Goal: Complete application form: Complete application form

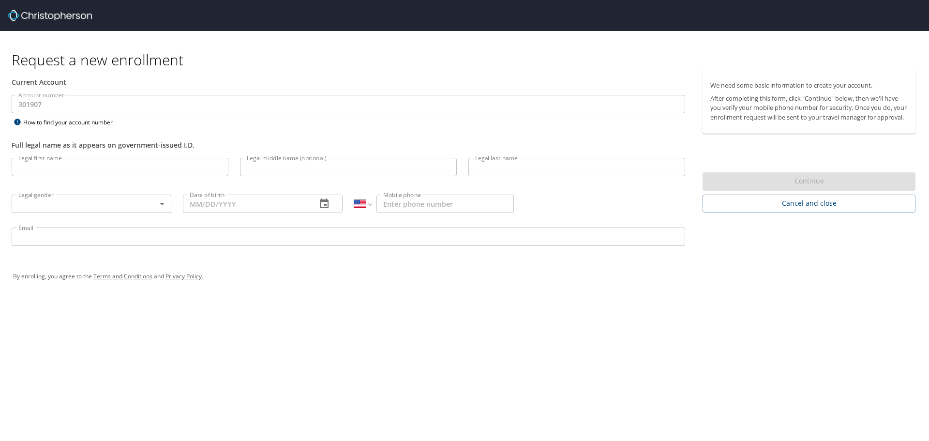
select select "US"
click at [135, 159] on input "Legal first name" at bounding box center [120, 167] width 217 height 18
type input "[PERSON_NAME]"
click at [409, 162] on input "Legal middle name (optional)" at bounding box center [348, 167] width 217 height 18
click at [361, 168] on input "Legal middle name (optional)" at bounding box center [348, 167] width 217 height 18
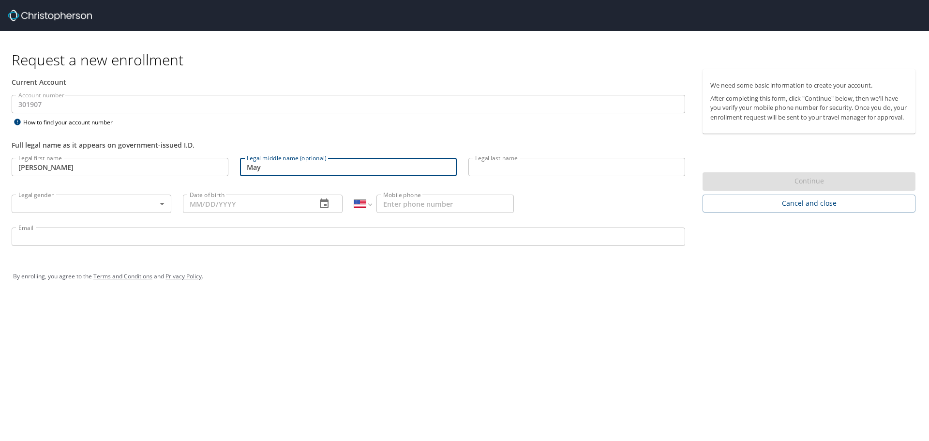
type input "May"
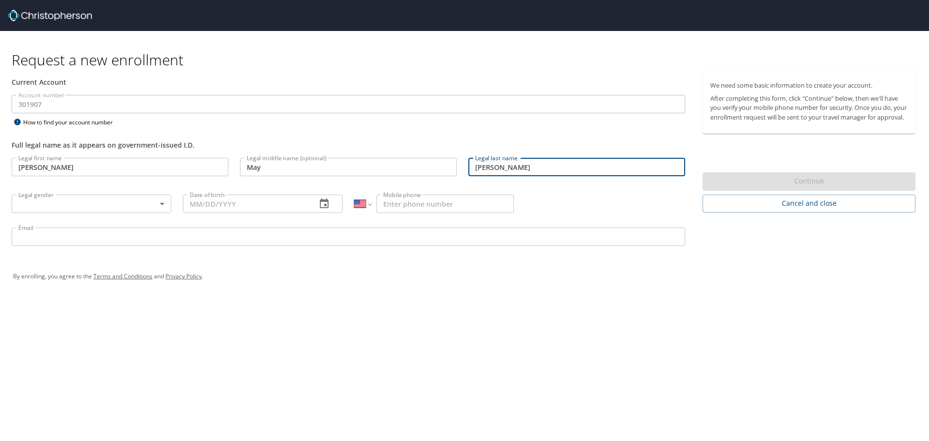
type input "[PERSON_NAME]"
click at [96, 206] on body "Request a new enrollment Current Account Account number 301907 Account number H…" at bounding box center [464, 220] width 929 height 441
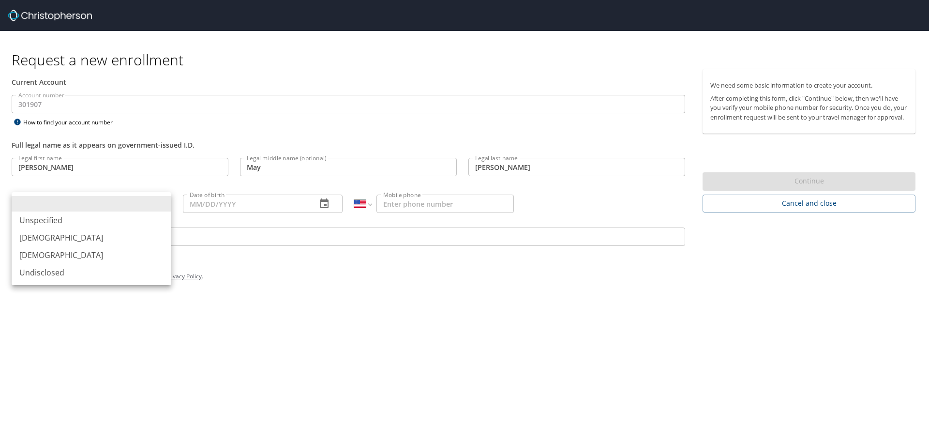
click at [86, 254] on li "Female" at bounding box center [92, 254] width 160 height 17
type input "Female"
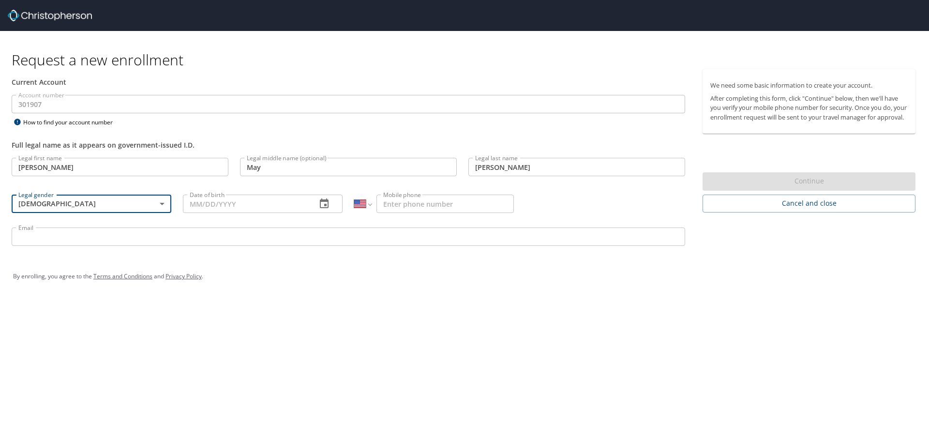
click at [285, 204] on input "Date of birth" at bounding box center [246, 204] width 126 height 18
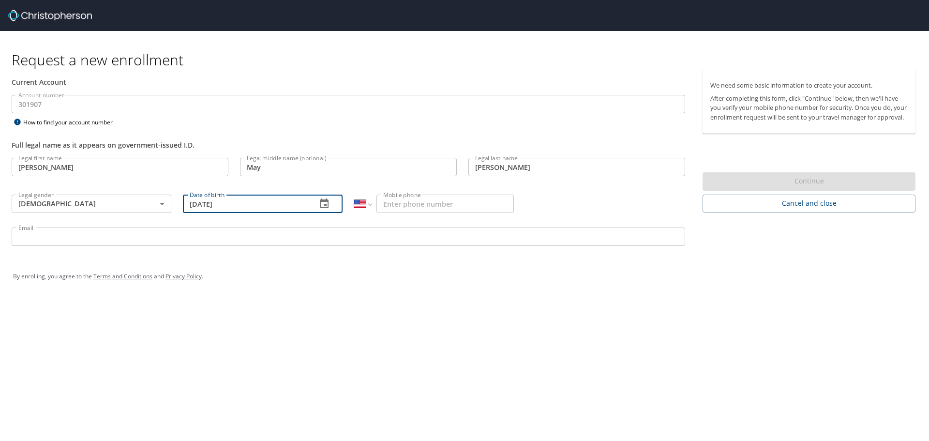
type input "06/26/1992"
click at [408, 207] on input "Mobile phone" at bounding box center [444, 204] width 137 height 18
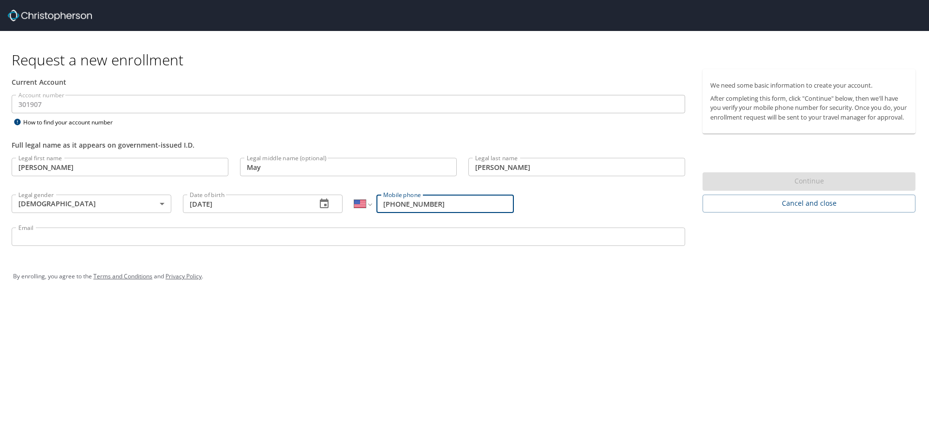
type input "(401) 588-0932"
click at [148, 234] on input "Email" at bounding box center [349, 236] width 674 height 18
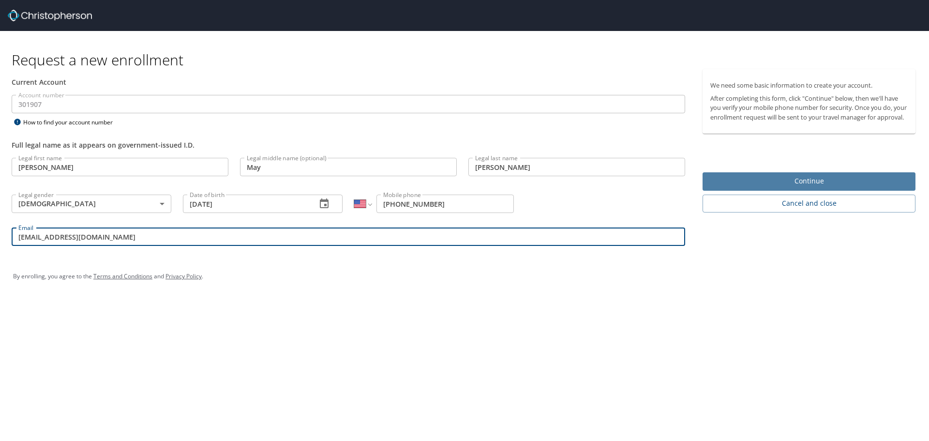
type input "aubmcurran@gmail.com"
click at [837, 185] on span "Continue" at bounding box center [808, 181] width 197 height 12
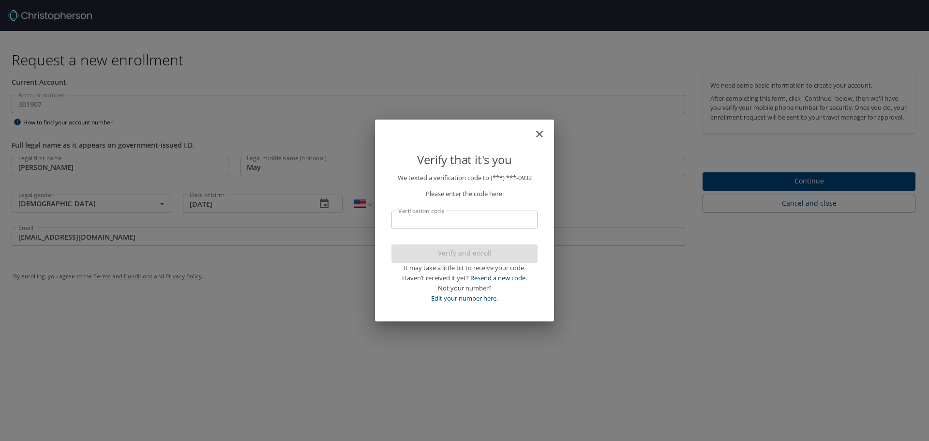
click at [479, 218] on input "Verification code" at bounding box center [464, 219] width 146 height 18
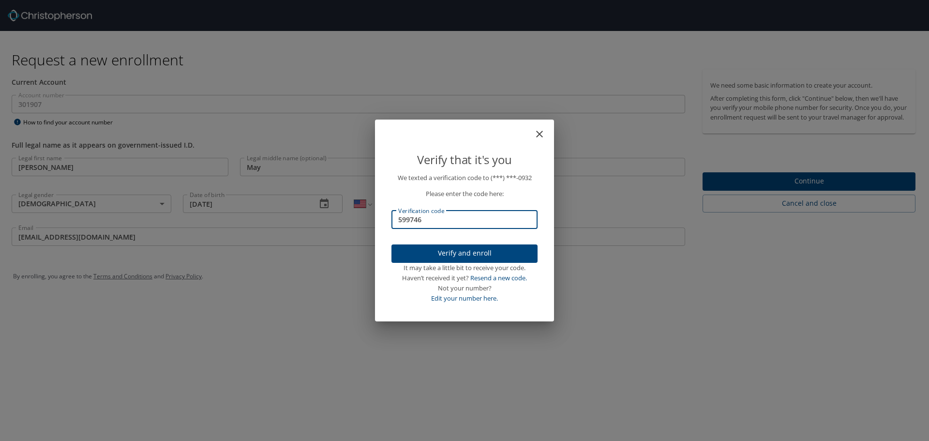
type input "599746"
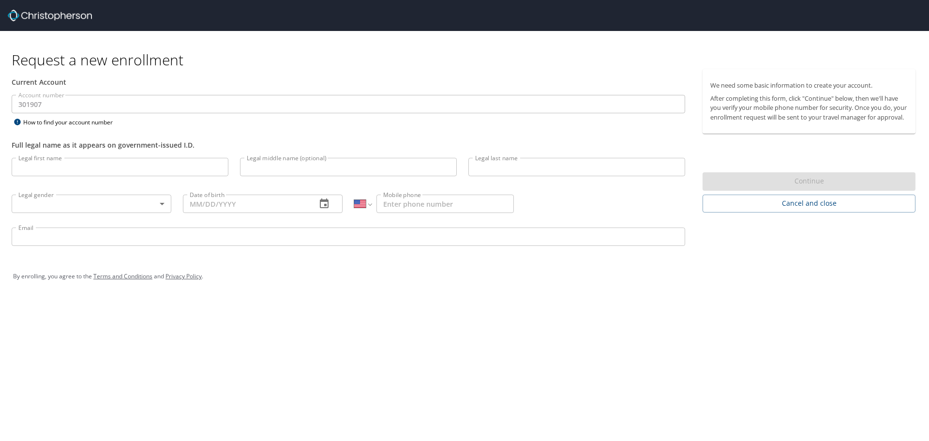
select select "US"
click at [131, 165] on input "Legal first name" at bounding box center [120, 167] width 217 height 18
type input "[PERSON_NAME]"
type input "May"
type input "[PERSON_NAME]"
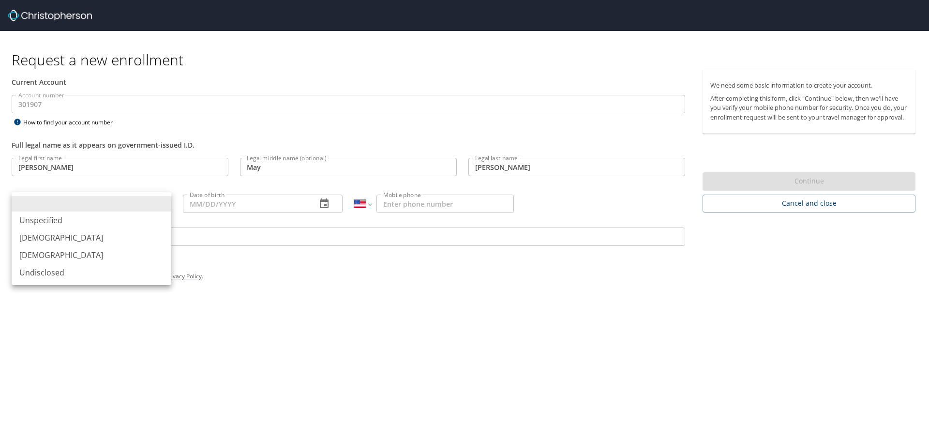
click at [147, 201] on body "Request a new enrollment Current Account Account number 301907 Account number H…" at bounding box center [464, 220] width 929 height 441
click at [69, 256] on li "[DEMOGRAPHIC_DATA]" at bounding box center [92, 254] width 160 height 17
type input "[DEMOGRAPHIC_DATA]"
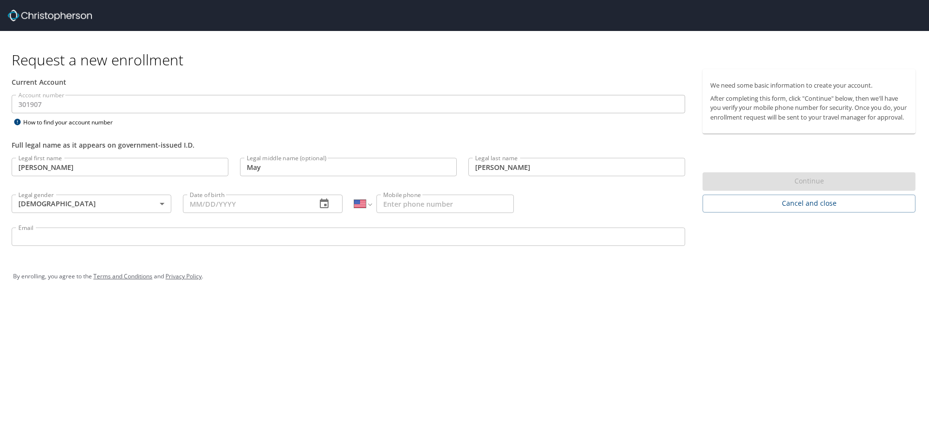
click at [270, 199] on input "Date of birth" at bounding box center [246, 204] width 126 height 18
click at [330, 207] on button "button" at bounding box center [324, 203] width 23 height 23
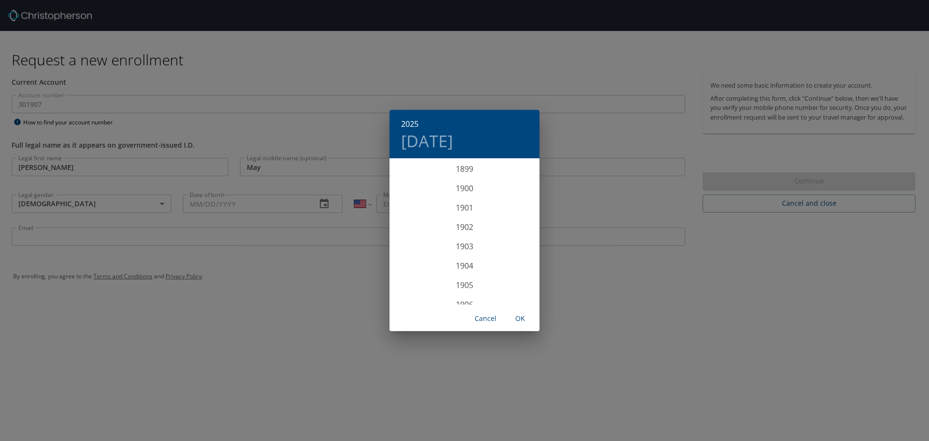
scroll to position [2381, 0]
click at [217, 210] on div "2025 Wed, Oct 8 1899 1900 1901 1902 1903 1904 1905 1906 1907 1908 1909 1910 191…" at bounding box center [464, 220] width 929 height 441
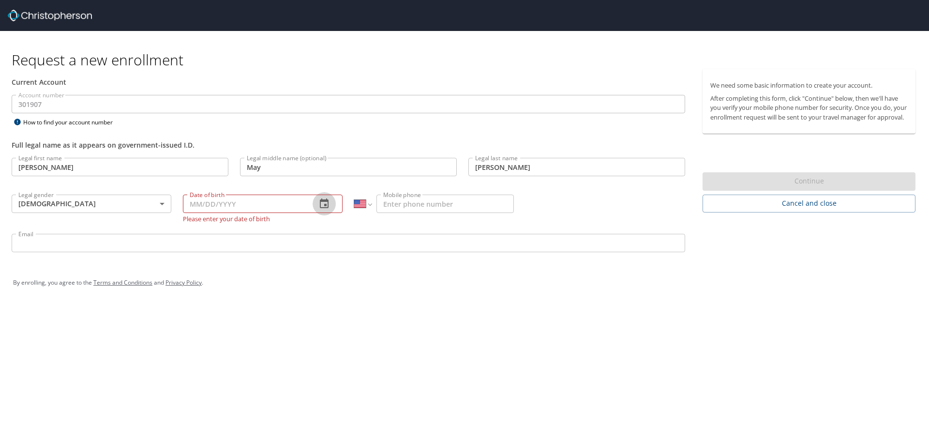
click at [188, 204] on input "Date of birth" at bounding box center [246, 204] width 126 height 18
type input "06/26/1992"
click at [414, 201] on input "Mobile phone" at bounding box center [444, 204] width 137 height 18
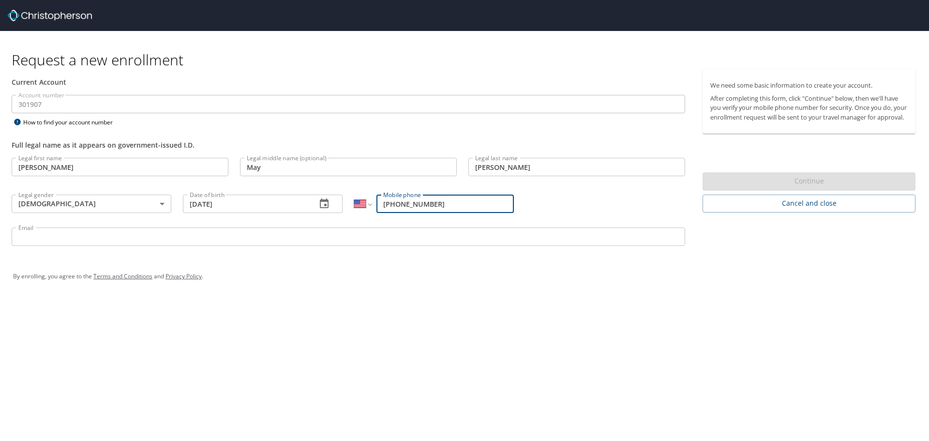
type input "(401) 588-0932"
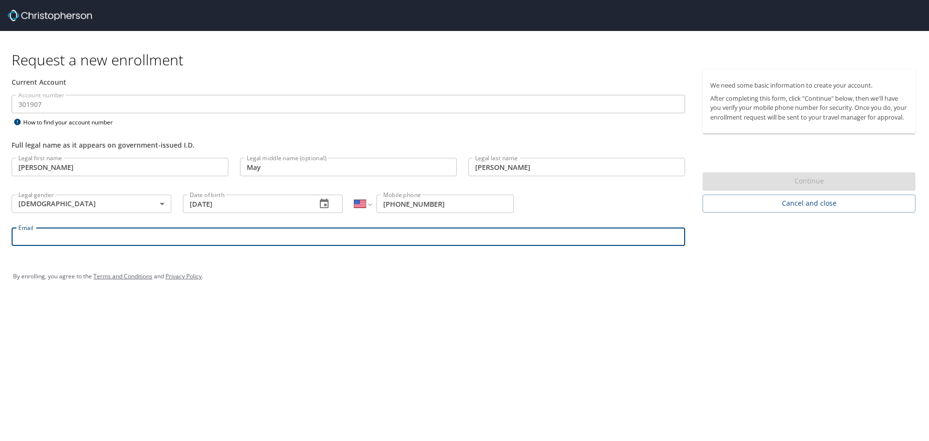
click at [434, 237] on input "Email" at bounding box center [349, 236] width 674 height 18
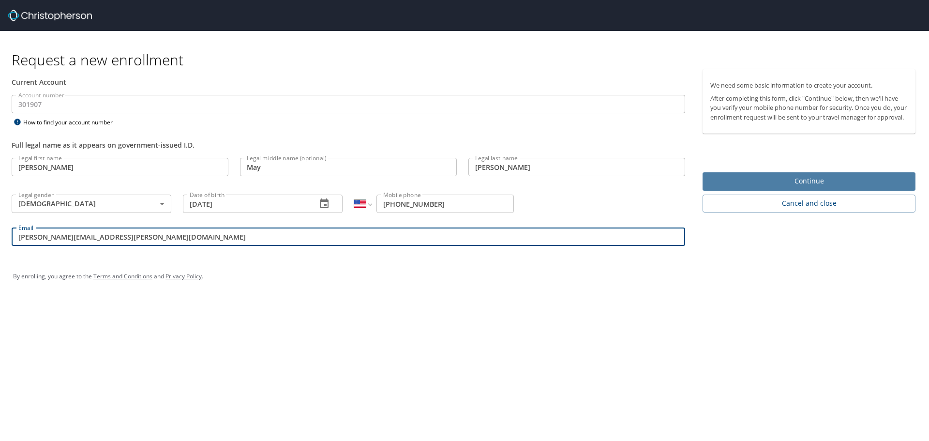
type input "aubrey.curran@anser.org"
click at [824, 187] on span "Continue" at bounding box center [808, 181] width 197 height 12
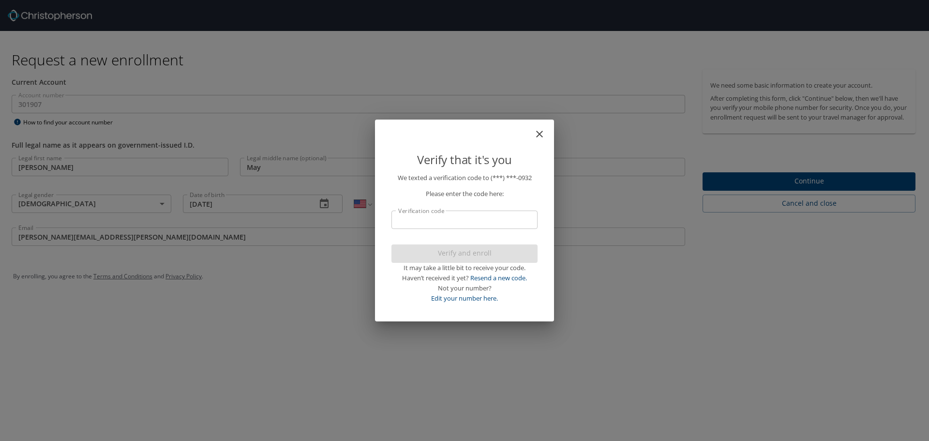
click at [473, 221] on input "Verification code" at bounding box center [464, 219] width 146 height 18
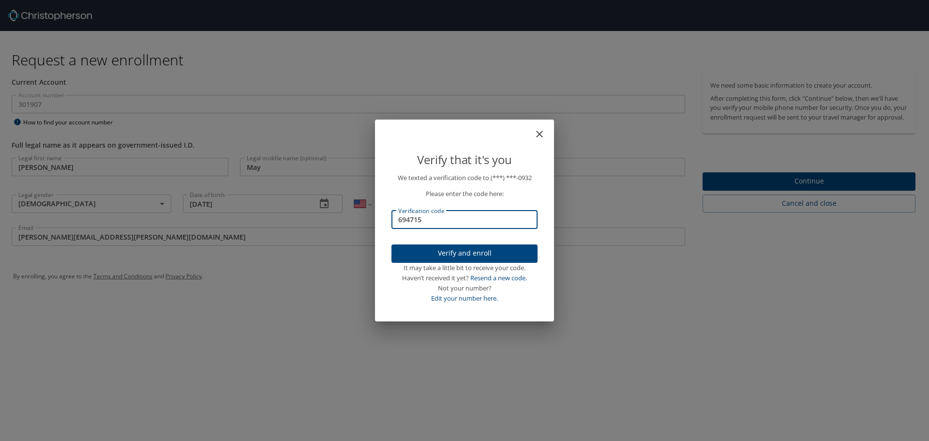
type input "694715"
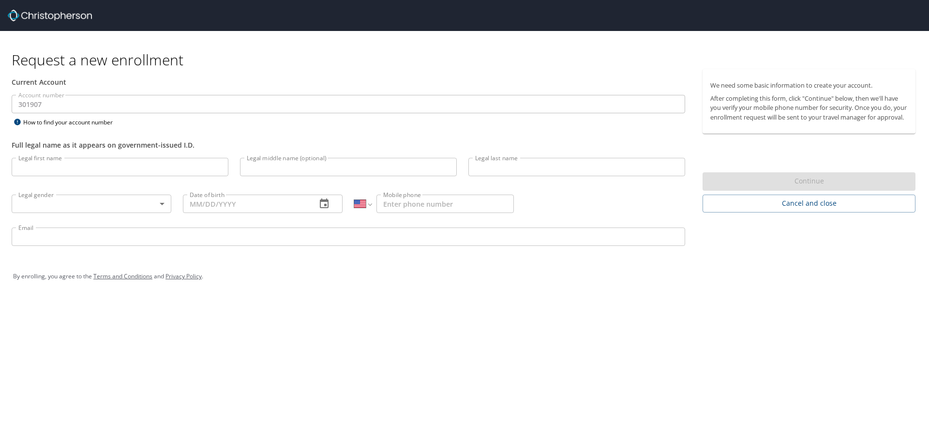
select select "US"
click at [65, 15] on img at bounding box center [50, 16] width 84 height 12
